Goal: Information Seeking & Learning: Learn about a topic

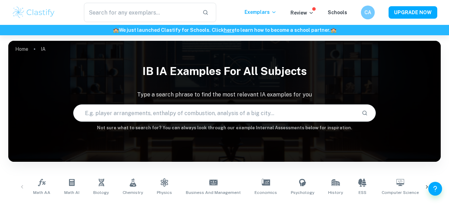
scroll to position [124, 0]
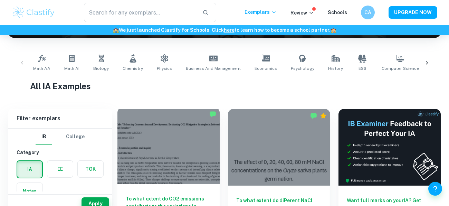
checkbox input "true"
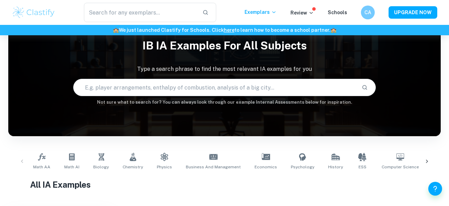
scroll to position [21, 0]
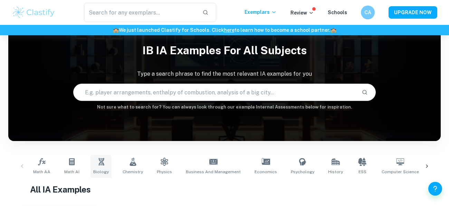
click at [94, 166] on link "Biology" at bounding box center [101, 166] width 21 height 23
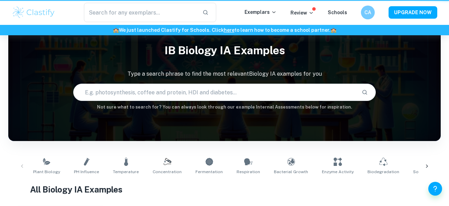
type input "Biology"
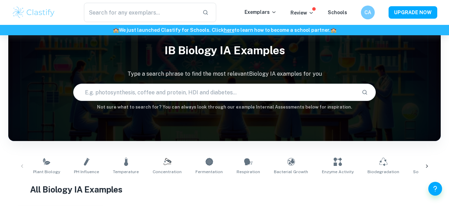
scroll to position [48, 0]
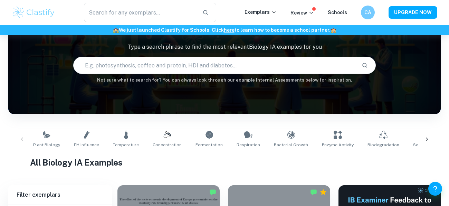
click at [160, 61] on input "text" at bounding box center [215, 65] width 283 height 19
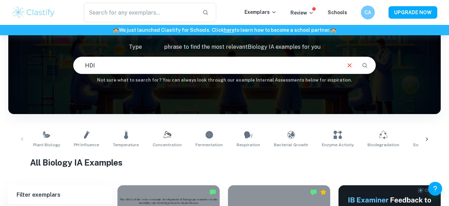
type input "HDI"
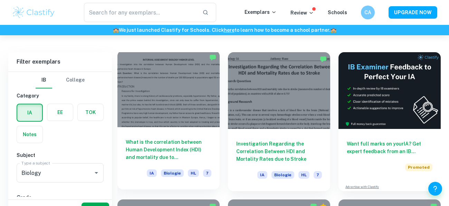
scroll to position [199, 0]
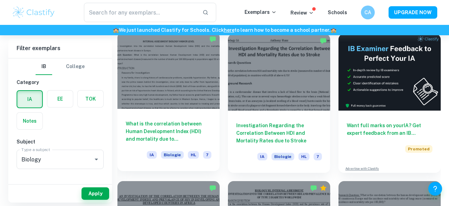
click at [200, 106] on div at bounding box center [169, 70] width 102 height 77
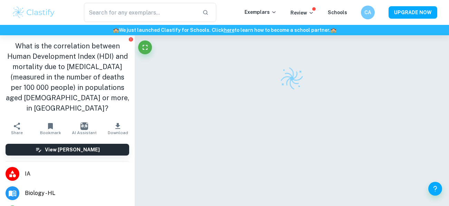
scroll to position [35, 0]
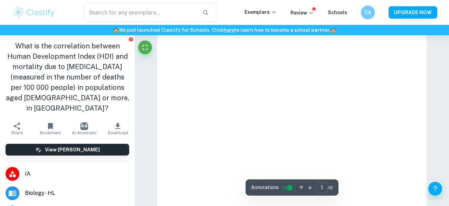
click at [142, 50] on icon "Fullscreen" at bounding box center [145, 47] width 8 height 8
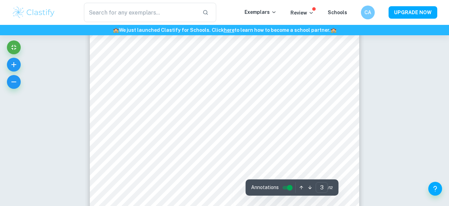
scroll to position [1028, 0]
click at [17, 62] on icon "button" at bounding box center [14, 64] width 8 height 8
click at [16, 62] on icon "button" at bounding box center [14, 64] width 8 height 8
click at [13, 61] on icon "button" at bounding box center [14, 64] width 8 height 8
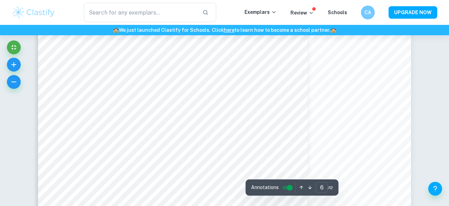
scroll to position [2791, 0]
click at [15, 81] on icon "button" at bounding box center [14, 82] width 8 height 8
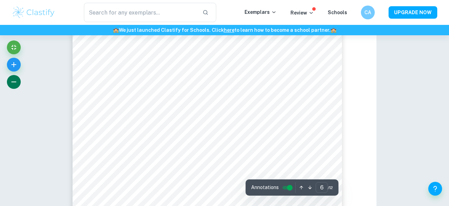
click at [9, 65] on button "button" at bounding box center [14, 65] width 14 height 14
click at [15, 86] on button "button" at bounding box center [14, 82] width 14 height 14
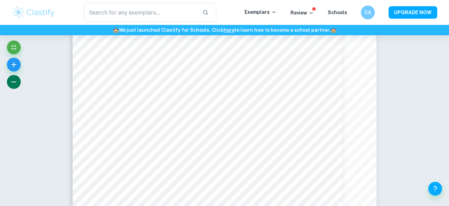
click at [16, 87] on button "button" at bounding box center [14, 82] width 14 height 14
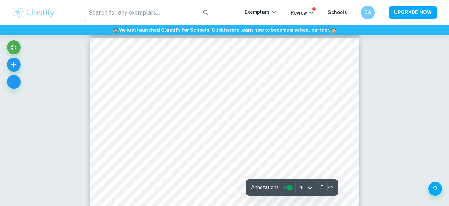
scroll to position [1626, 0]
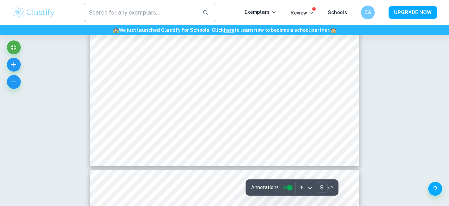
type input "10"
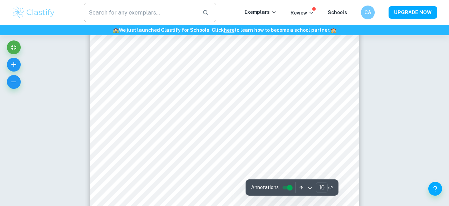
scroll to position [3761, 0]
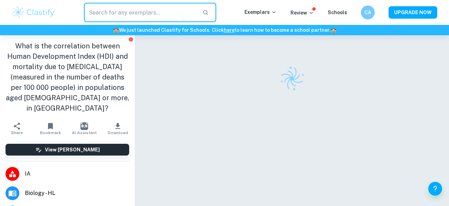
click at [118, 15] on input "text" at bounding box center [140, 12] width 113 height 19
type input "HDI"
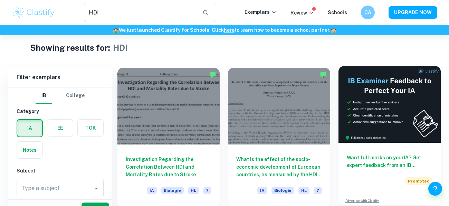
scroll to position [26, 0]
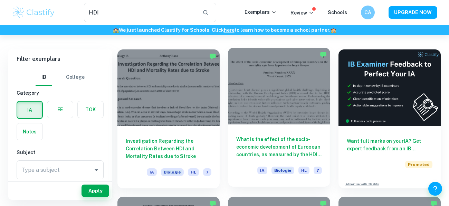
click at [313, 132] on div "What is the effect of the socio-economic development of European countries, as …" at bounding box center [279, 155] width 102 height 62
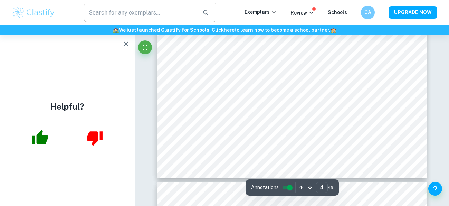
scroll to position [1512, 0]
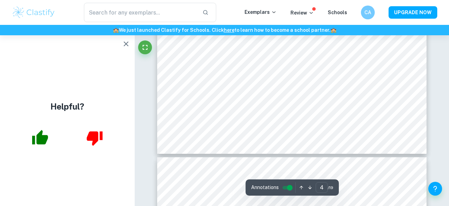
click at [128, 41] on icon "button" at bounding box center [126, 44] width 8 height 8
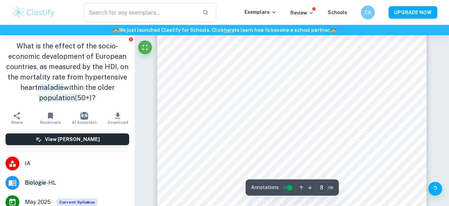
scroll to position [2942, 0]
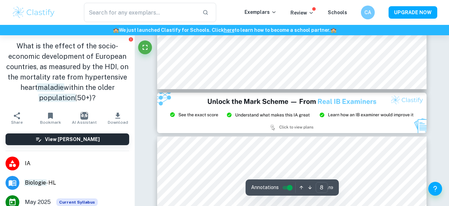
type input "9"
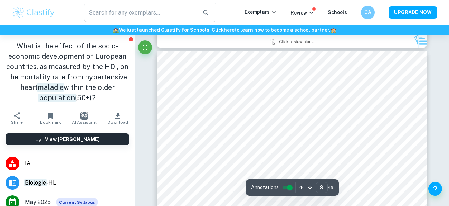
scroll to position [3200, 0]
